Goal: Task Accomplishment & Management: Manage account settings

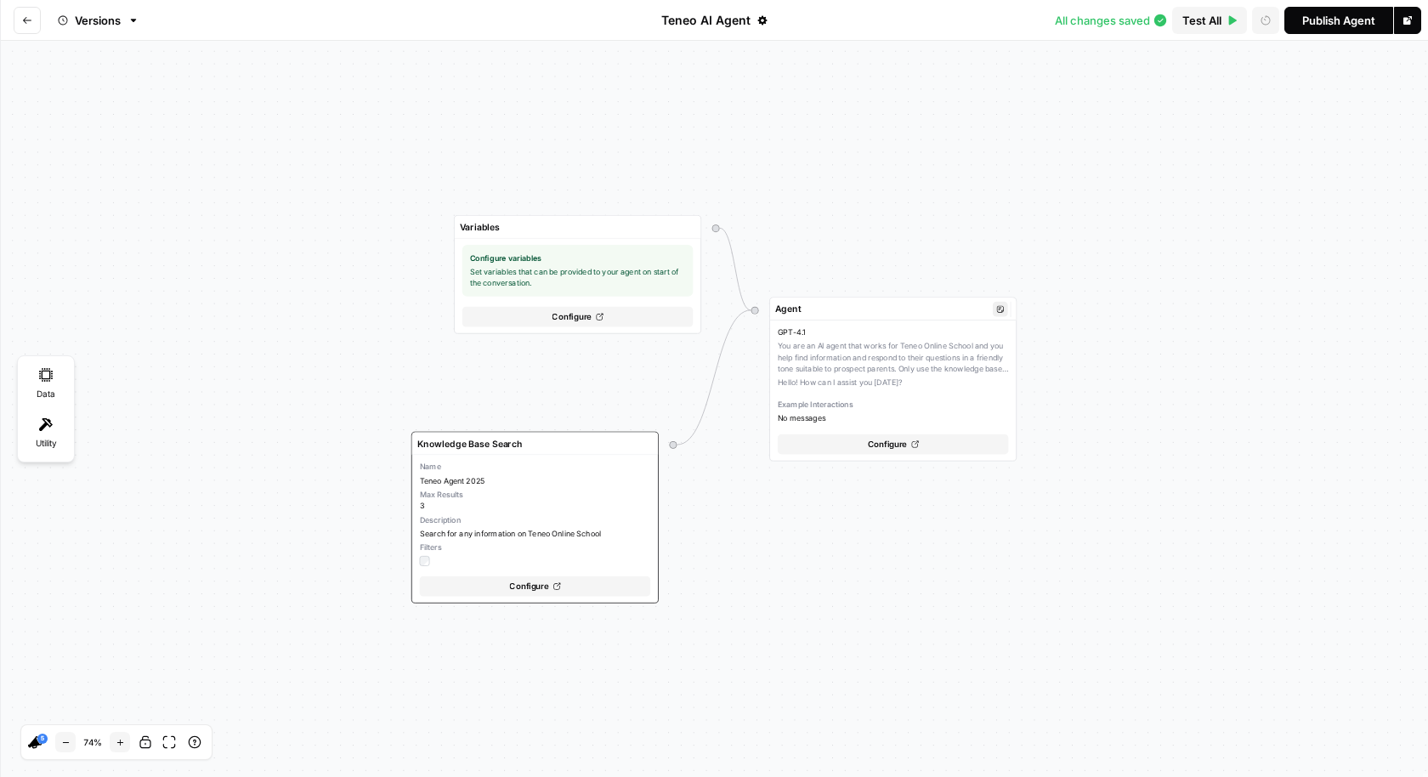
click at [873, 342] on div "GPT-4.1 You are an AI agent that works for Teneo Online School and you help fin…" at bounding box center [893, 374] width 231 height 97
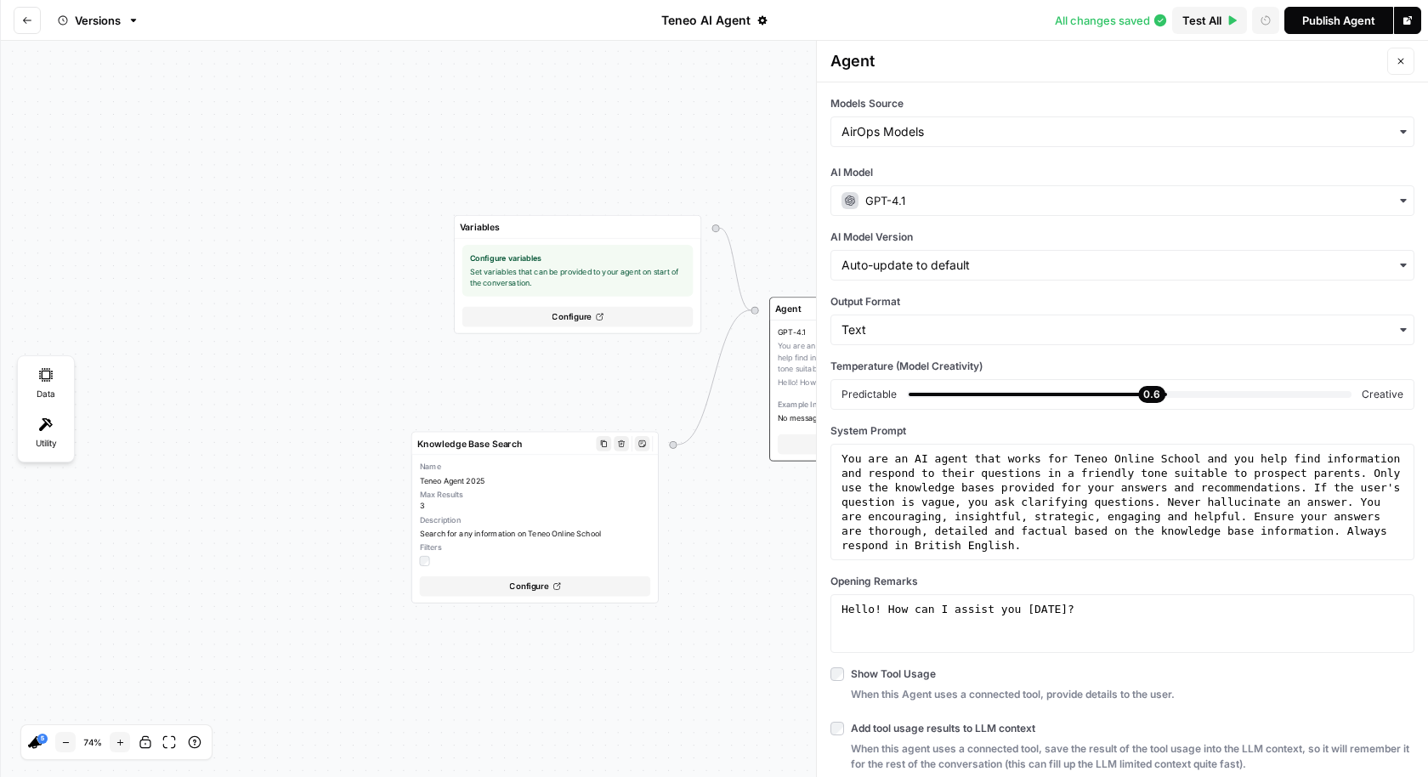
click at [574, 587] on div "Configure" at bounding box center [535, 586] width 231 height 20
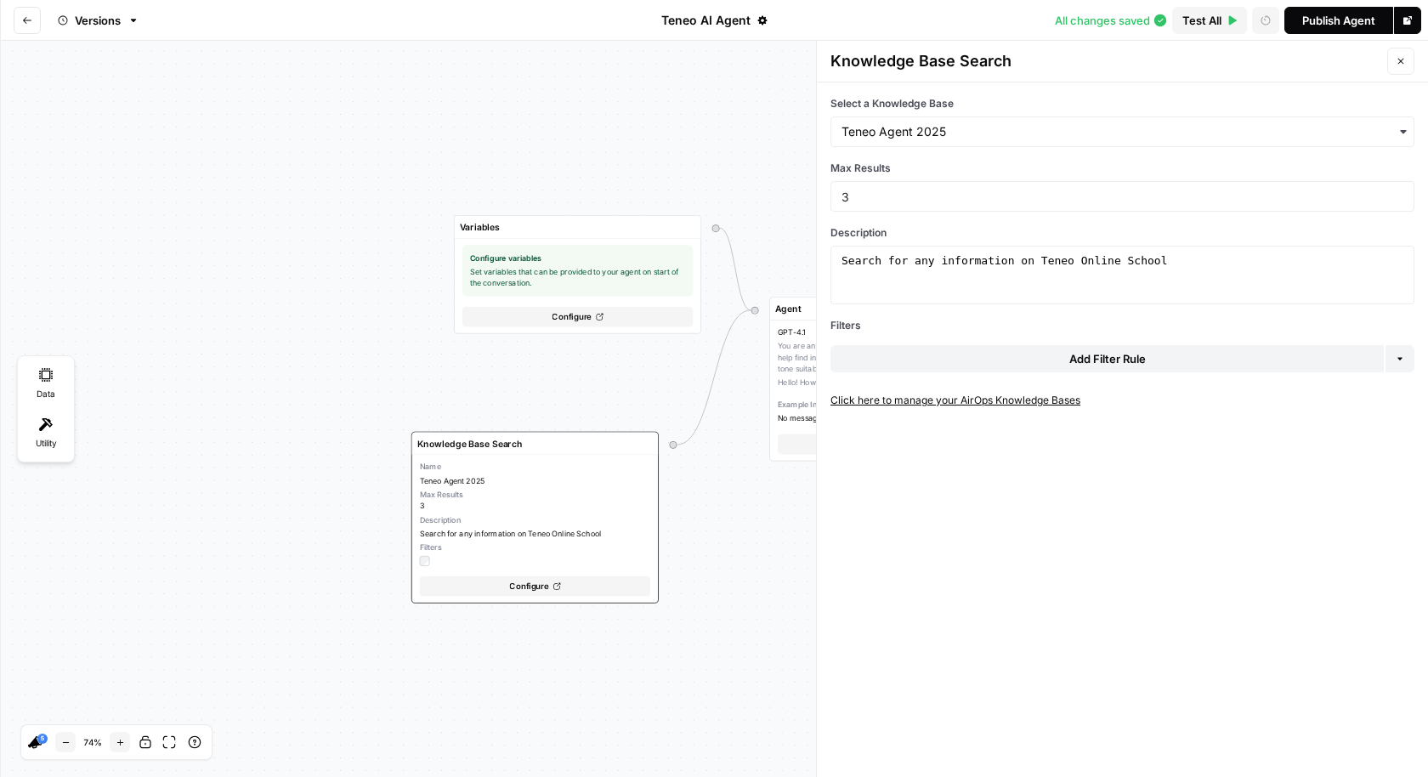
click at [944, 397] on link "Click here to manage your AirOps Knowledge Bases" at bounding box center [1122, 400] width 584 height 15
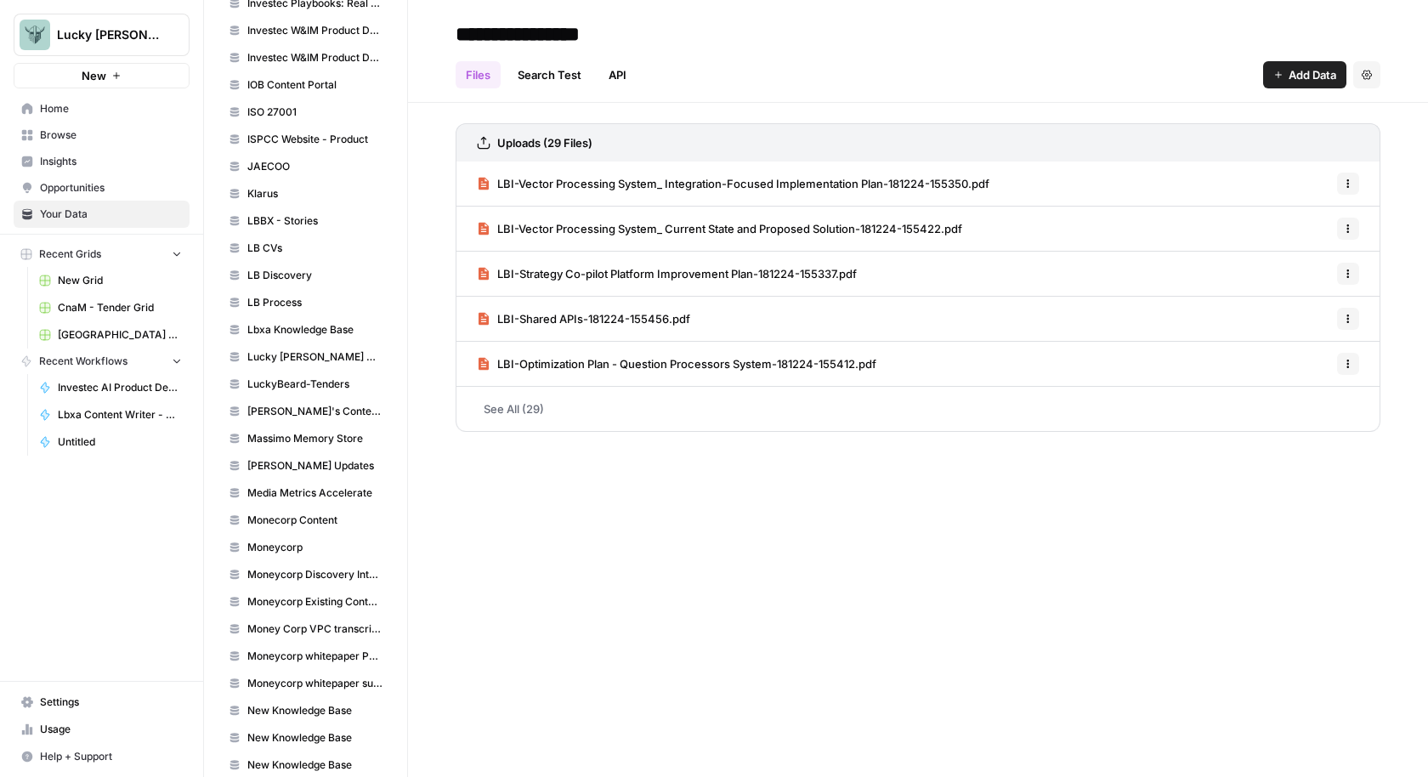
scroll to position [1702, 0]
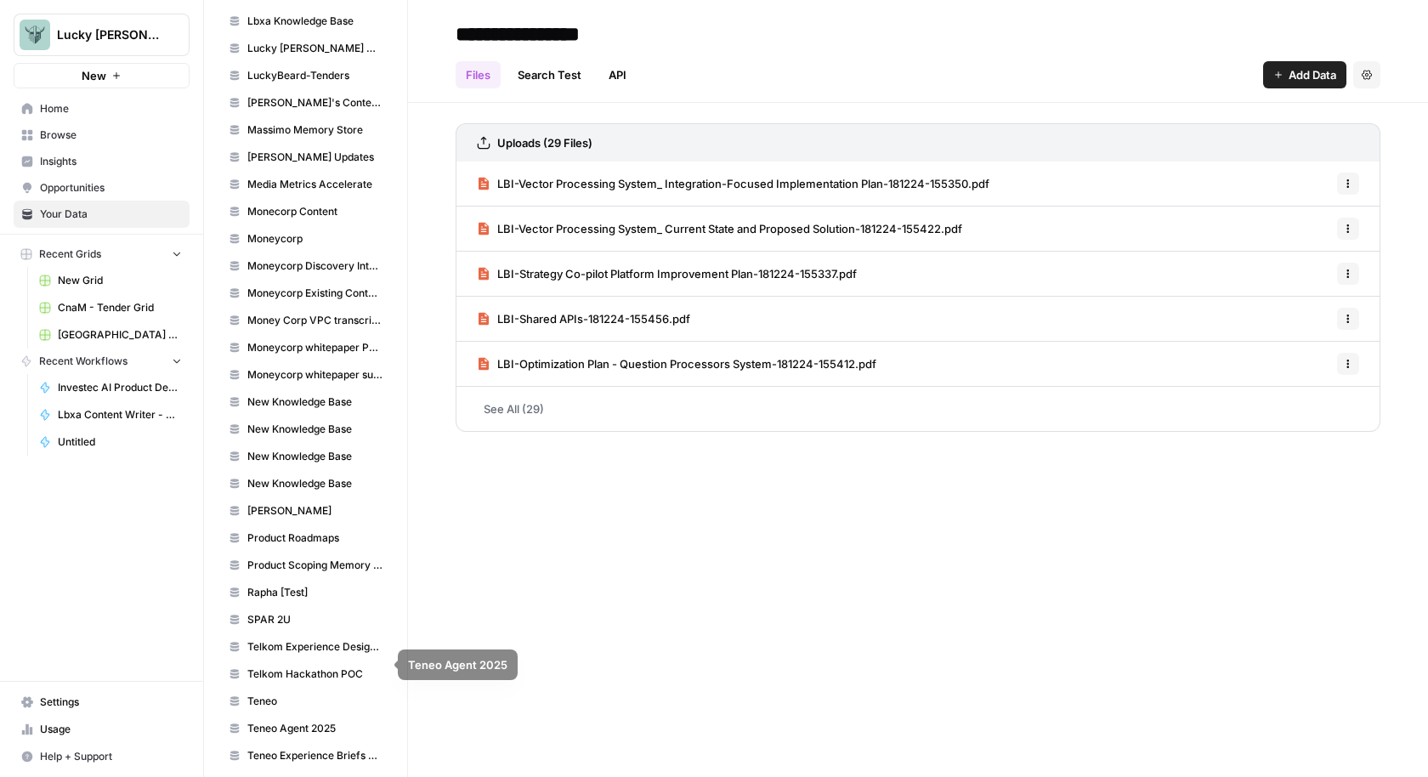
click at [284, 721] on span "Teneo Agent 2025" at bounding box center [314, 728] width 135 height 15
